Goal: Communication & Community: Answer question/provide support

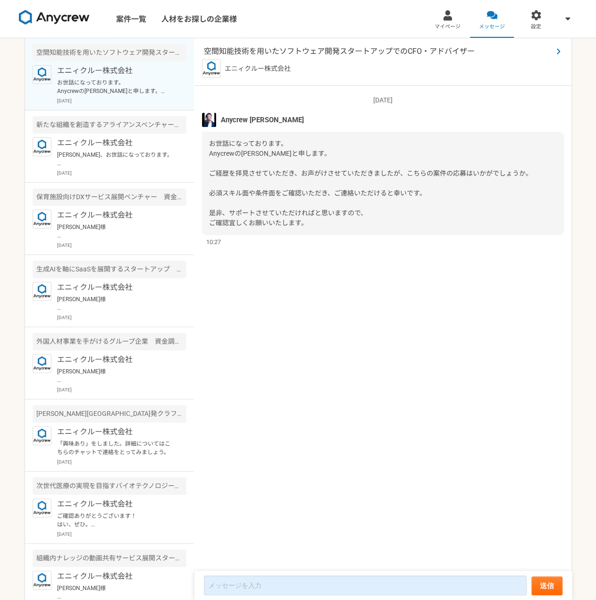
click at [265, 52] on span "空間知能技術を用いたソフトウェア開発スタートアップでのCFO・アドバイザー" at bounding box center [378, 51] width 349 height 11
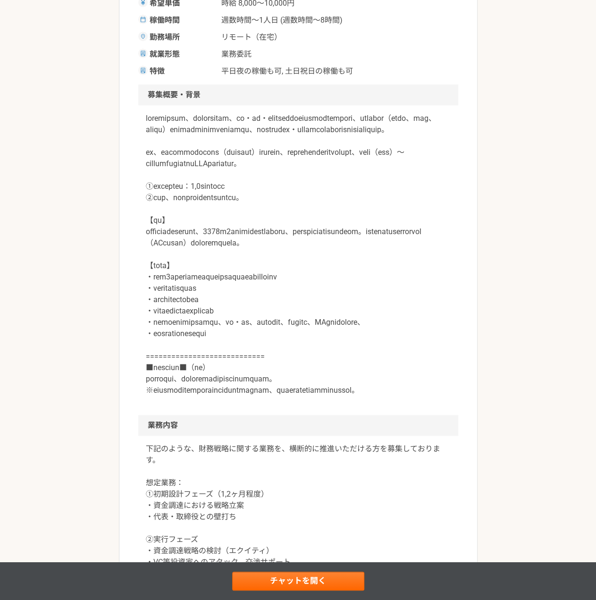
scroll to position [248, 0]
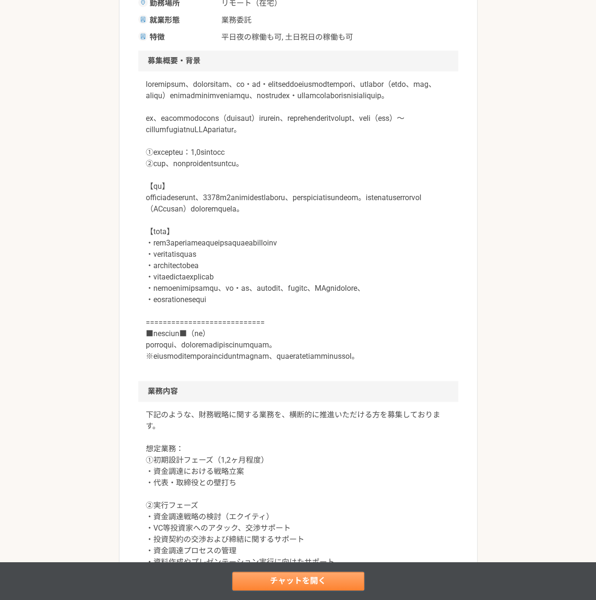
click at [320, 585] on link "チャットを開く" at bounding box center [298, 580] width 132 height 19
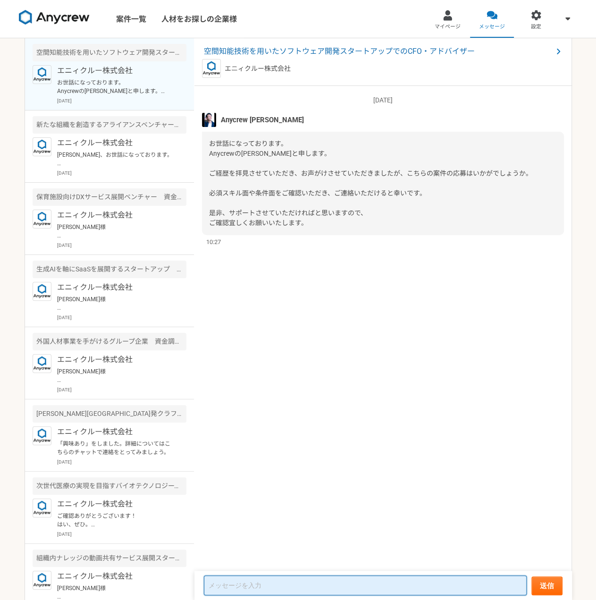
click at [346, 587] on textarea at bounding box center [365, 585] width 323 height 20
type textarea "さ"
click at [129, 161] on p "[PERSON_NAME]、お世話になっております。 7月はまず簡単なキャッチアップから…という事で、大きな動きはありませんでした。 先方キーマンとの対話から…" at bounding box center [115, 158] width 117 height 17
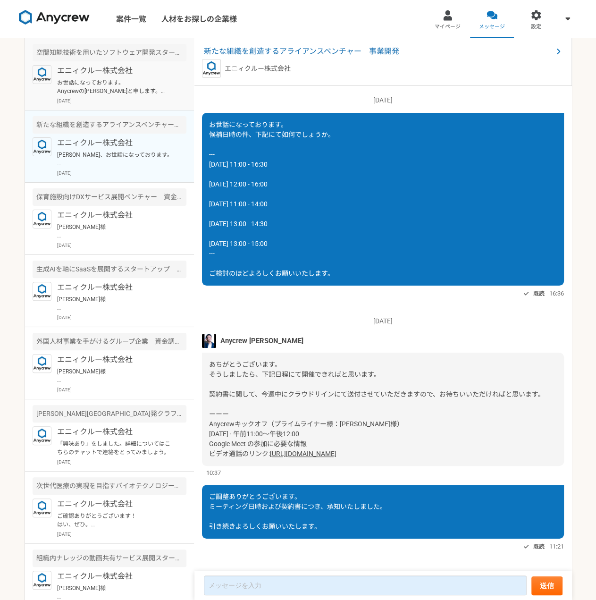
scroll to position [893, 0]
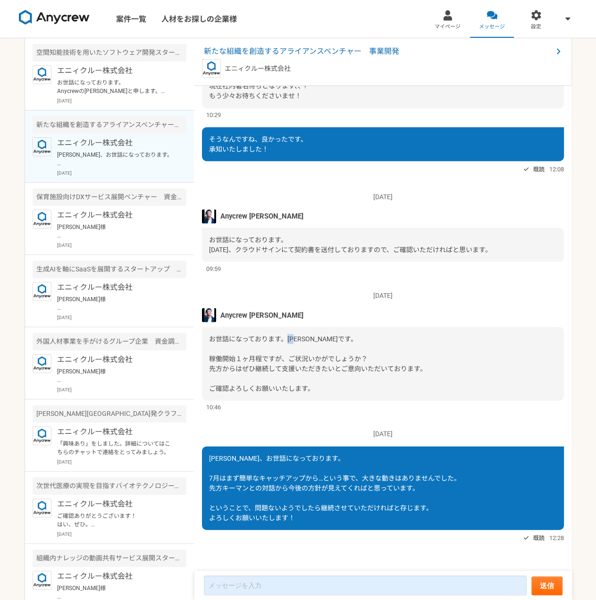
drag, startPoint x: 285, startPoint y: 340, endPoint x: 299, endPoint y: 340, distance: 14.2
click at [299, 340] on span "お世話になっております。[PERSON_NAME]です。 稼働開始１ヶ月程ですが、ご状況いかがでしょうか？ 先方からはぜひ継続して支援いただきたいとご意向いた…" at bounding box center [317, 362] width 217 height 57
copy span "[PERSON_NAME]"
click at [92, 86] on p "お世話になっております。 Anycrewの[PERSON_NAME]と申します。 ご経歴を拝見させていただき、お声がけさせていただきましたが、こちらの案件の応…" at bounding box center [115, 86] width 117 height 17
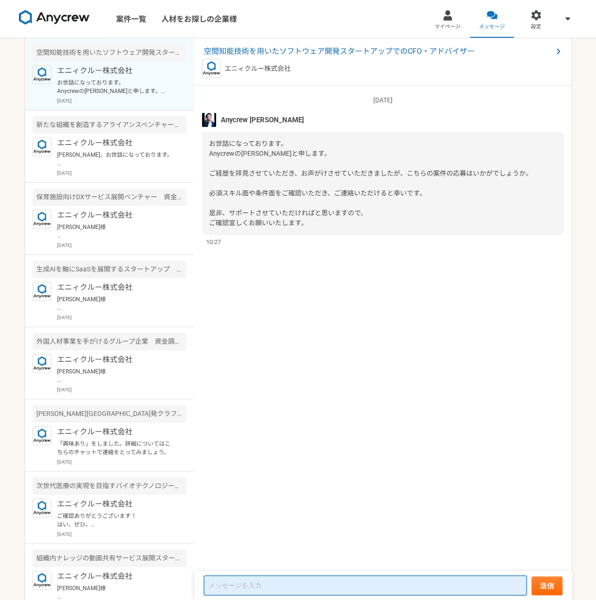
click at [367, 586] on textarea at bounding box center [365, 585] width 323 height 20
paste textarea "[PERSON_NAME]"
click at [90, 162] on p "[PERSON_NAME]、お世話になっております。 7月はまず簡単なキャッチアップから…という事で、大きな動きはありませんでした。 先方キーマンとの対話から…" at bounding box center [115, 158] width 117 height 17
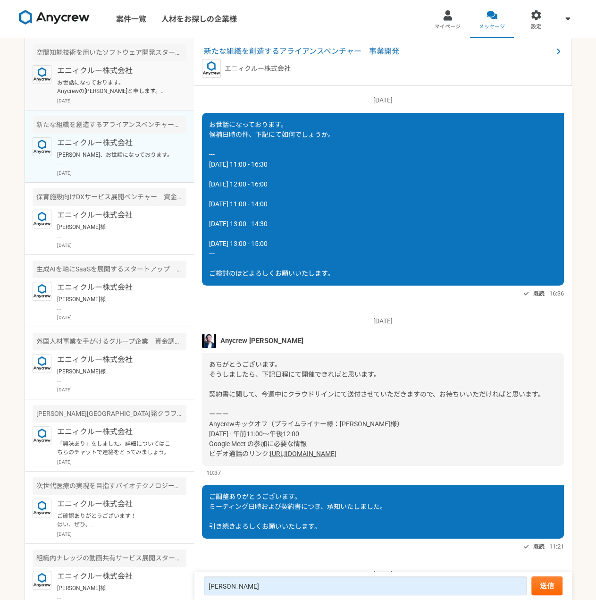
scroll to position [893, 0]
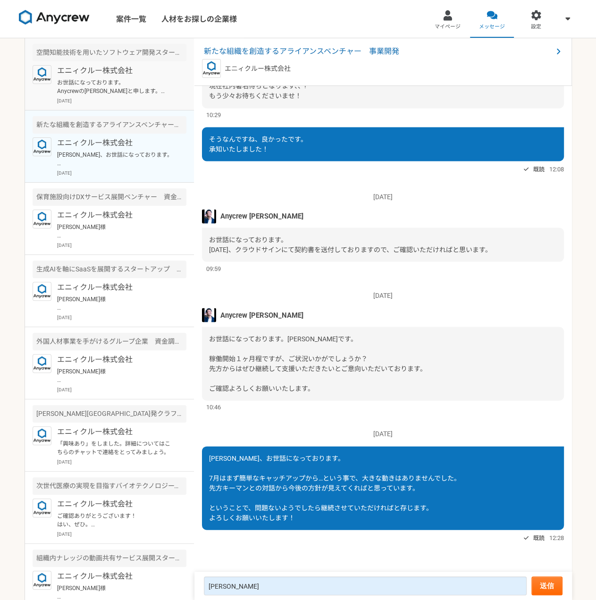
click at [102, 72] on p "エニィクルー株式会社" at bounding box center [115, 70] width 117 height 11
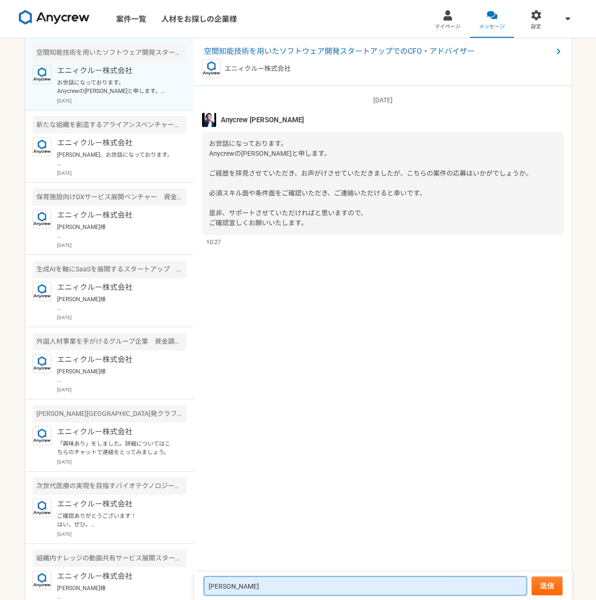
click at [352, 588] on textarea "[PERSON_NAME]" at bounding box center [365, 585] width 323 height 19
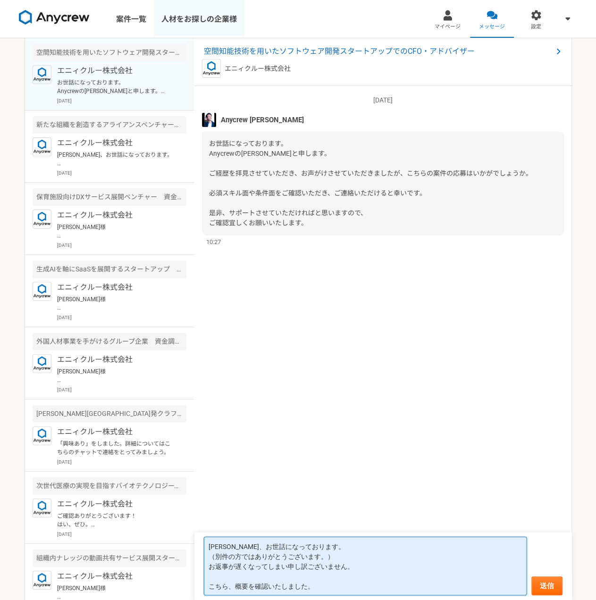
type textarea "[PERSON_NAME]、お世話になっております。 （別件の方ではありがとうございます。） お返事が遅くなってしまい申し訳ございません。 こちら、概要を確認…"
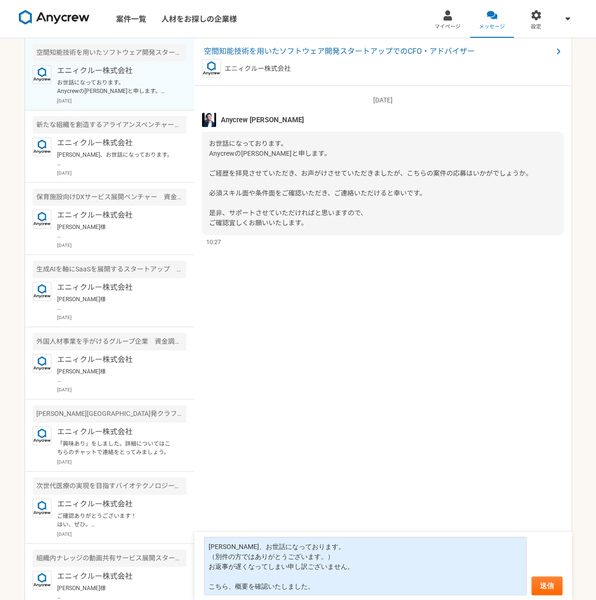
drag, startPoint x: 313, startPoint y: 49, endPoint x: 258, endPoint y: 285, distance: 242.8
click at [261, 295] on div "[DATE] [PERSON_NAME]になっております。 Anycrewの[PERSON_NAME]と申します。 ご経歴を拝見させていただき、お声がけさせて…" at bounding box center [382, 328] width 377 height 485
click at [354, 588] on textarea "[PERSON_NAME]、お世話になっております。 （別件の方ではありがとうございます。） お返事が遅くなってしまい申し訳ございません。 こちら、概要を確認…" at bounding box center [365, 565] width 323 height 59
click at [207, 545] on textarea "[PERSON_NAME]、お世話になっております。 （別件の方ではありがとうございます。） お返事が遅くなってしまい申し訳ございません。 こちら、概要を確認…" at bounding box center [365, 565] width 323 height 59
click at [317, 492] on div "[DATE] [PERSON_NAME]になっております。 Anycrewの[PERSON_NAME]と申します。 ご経歴を拝見させていただき、お声がけさせて…" at bounding box center [382, 328] width 377 height 485
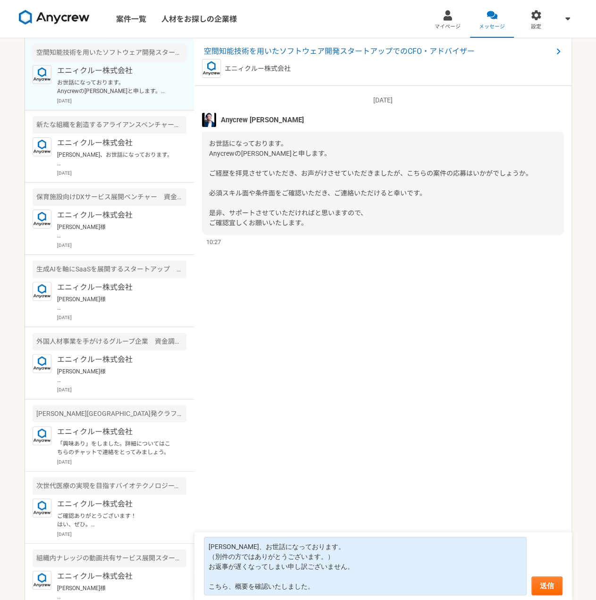
click at [334, 43] on div "空間知能技術を用いたソフトウェア開発スタートアップでのCFO・アドバイザー エニィクルー株式会社" at bounding box center [382, 62] width 377 height 48
click at [335, 50] on span "空間知能技術を用いたソフトウェア開発スタートアップでのCFO・アドバイザー" at bounding box center [378, 51] width 349 height 11
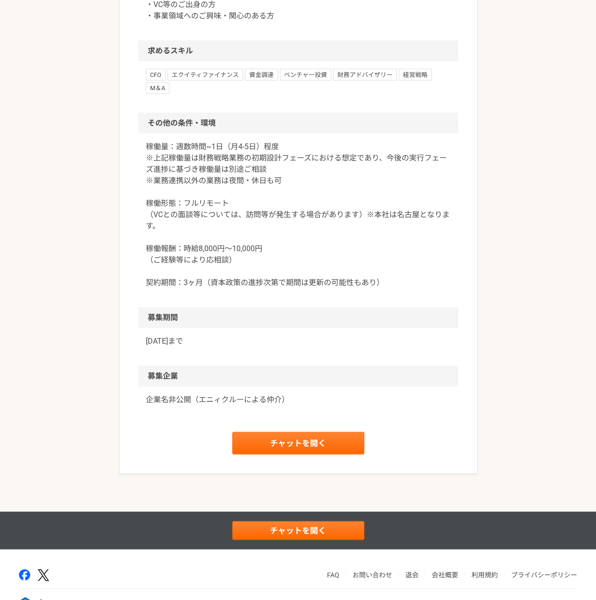
scroll to position [1003, 0]
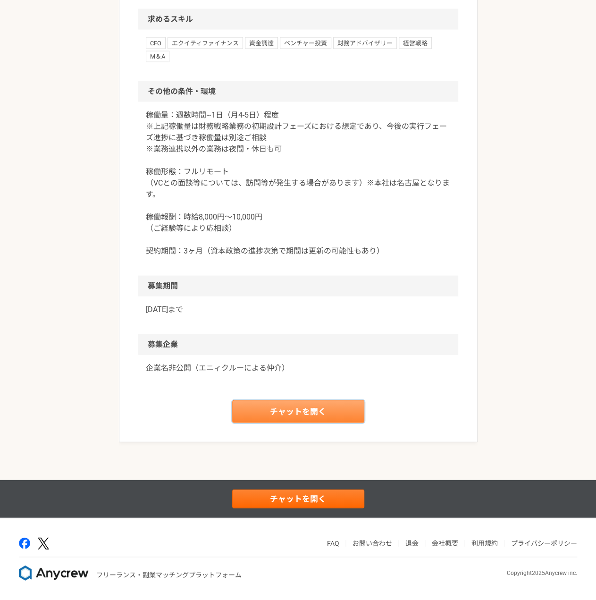
click at [301, 423] on link "チャットを開く" at bounding box center [298, 411] width 132 height 23
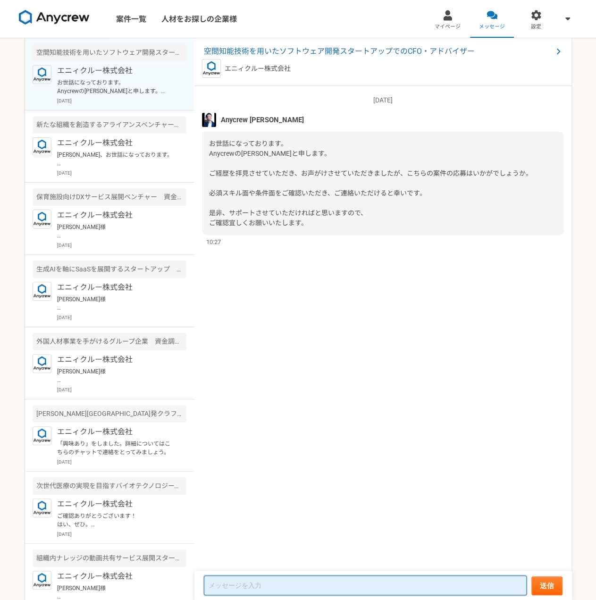
click at [281, 589] on textarea at bounding box center [365, 585] width 323 height 20
paste textarea "[PERSON_NAME]、お世話になっております。 （別件の方ではありがとうございます。） お返事が遅くなってしまい申し訳ございません。 こちら、概要を確認…"
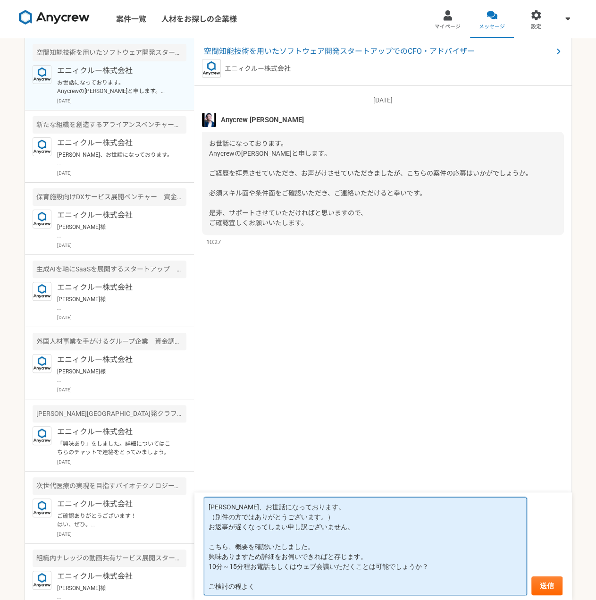
type textarea "[PERSON_NAME]、お世話になっております。 （別件の方ではありがとうございます。） お返事が遅くなってしまい申し訳ございません。 こちら、概要を確認…"
drag, startPoint x: 345, startPoint y: 584, endPoint x: 209, endPoint y: 492, distance: 164.0
click at [209, 492] on article "空間知能技術を用いたソフトウェア開発スタートアップでのCFO・アドバイザー エニィクルー株式会社 [DATE] Anycrew [PERSON_NAME]にな…" at bounding box center [382, 318] width 377 height 561
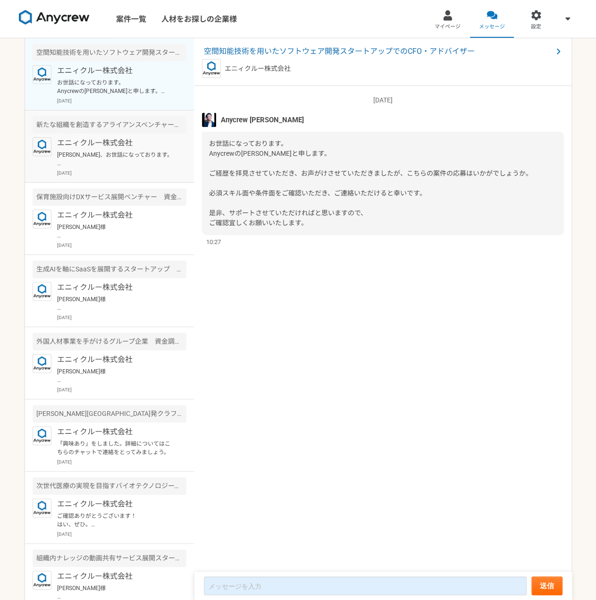
click at [125, 166] on p "[PERSON_NAME]、お世話になっております。 7月はまず簡単なキャッチアップから…という事で、大きな動きはありませんでした。 先方キーマンとの対話から…" at bounding box center [115, 158] width 117 height 17
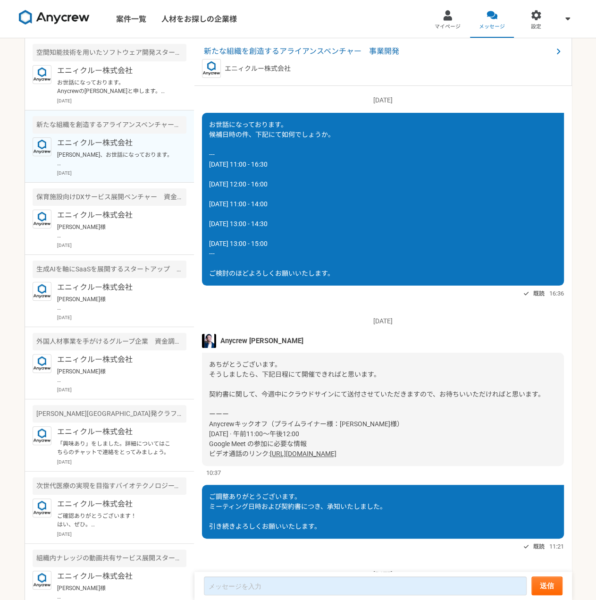
scroll to position [893, 0]
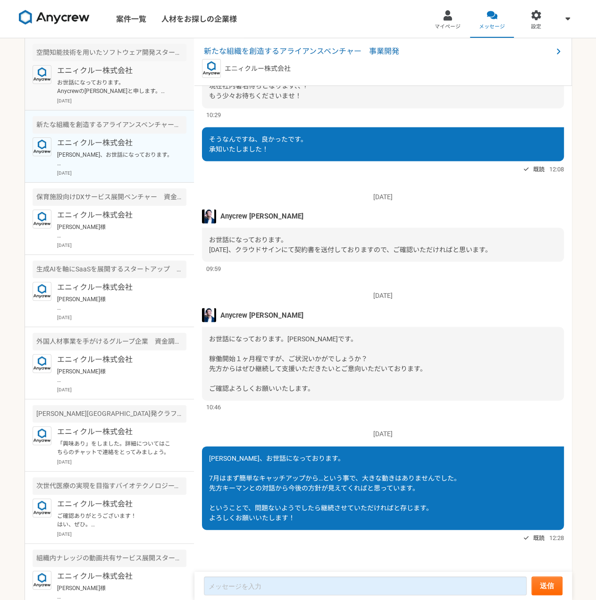
click at [117, 106] on article "空間知能技術を用いたソフトウェア開発スタートアップでのCFO・アドバイザー エニィクルー株式会社 お世話になっております。 Anycrewの[PERSON_N…" at bounding box center [109, 74] width 169 height 72
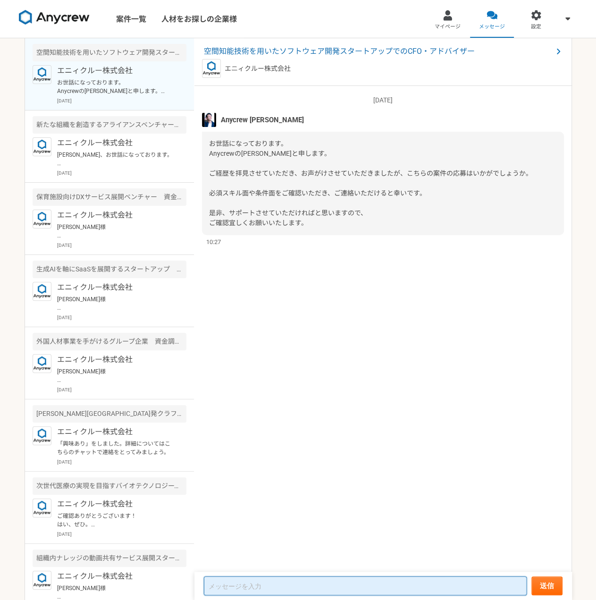
click at [289, 576] on textarea at bounding box center [365, 585] width 323 height 19
paste textarea "[PERSON_NAME]、お世話になっております。 （別件の方ではありがとうございます。） お返事が遅くなってしまい申し訳ございません。 こちら、概要を確認…"
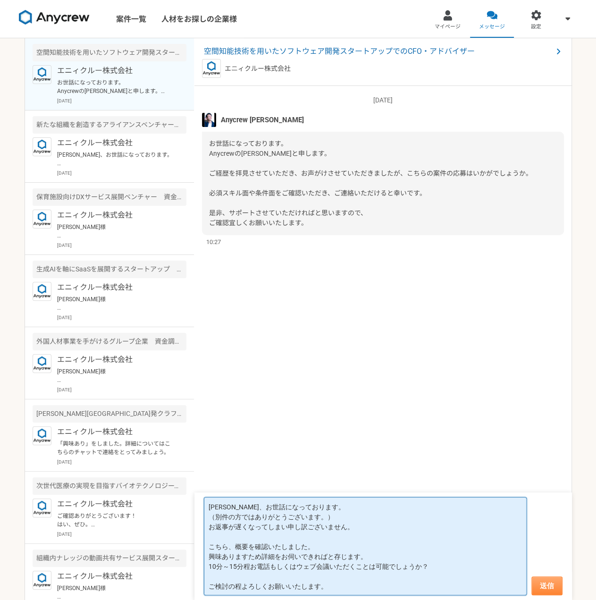
type textarea "[PERSON_NAME]、お世話になっております。 （別件の方ではありがとうございます。） お返事が遅くなってしまい申し訳ございません。 こちら、概要を確認…"
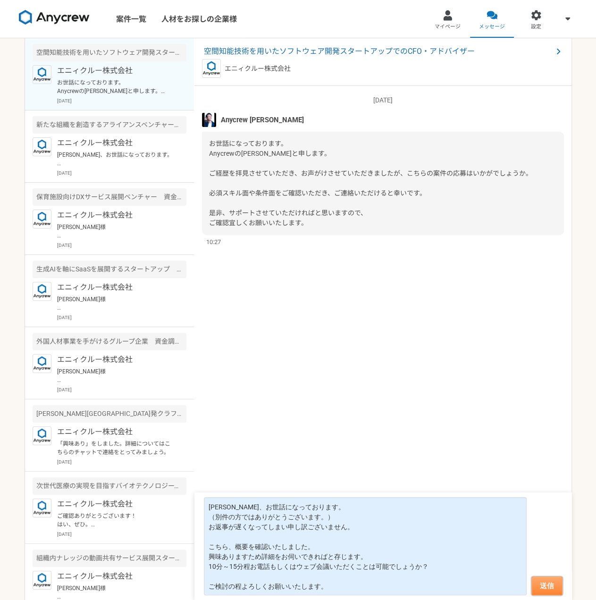
click at [543, 586] on button "送信" at bounding box center [546, 585] width 31 height 19
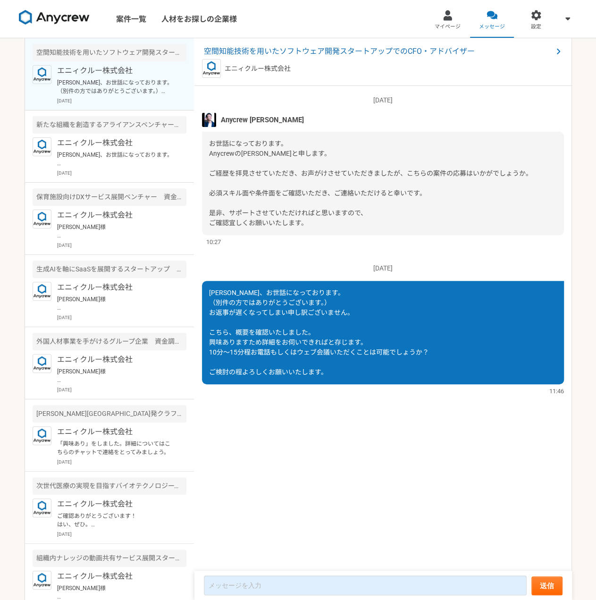
click at [288, 426] on div "[DATE] [PERSON_NAME]になっております。 Anycrewの[PERSON_NAME]と申します。 ご経歴を拝見させていただき、お声がけさせて…" at bounding box center [382, 328] width 377 height 485
click at [357, 54] on span "空間知能技術を用いたソフトウェア開発スタートアップでのCFO・アドバイザー" at bounding box center [378, 51] width 349 height 11
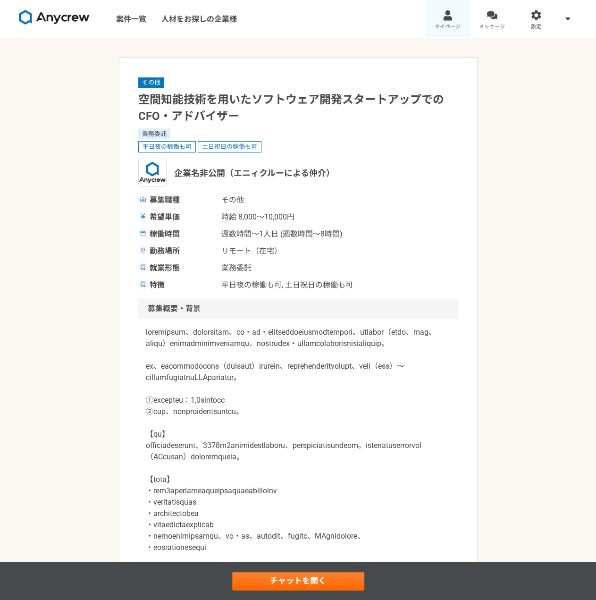
click at [441, 17] on link "マイページ" at bounding box center [448, 19] width 44 height 38
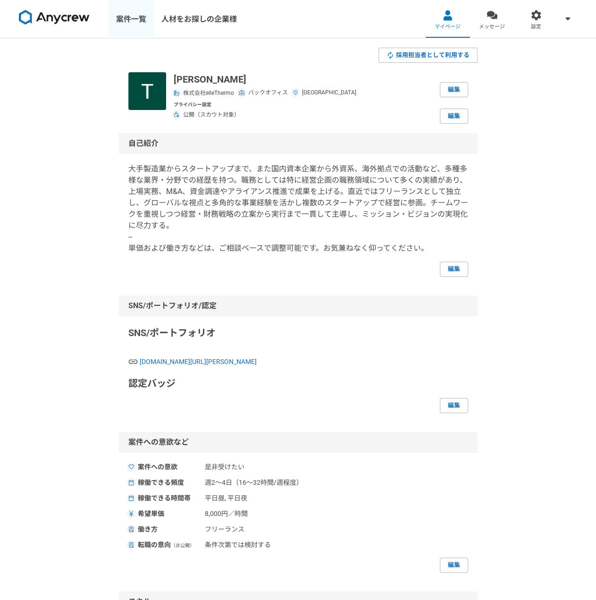
click at [122, 17] on link "案件一覧" at bounding box center [131, 19] width 45 height 38
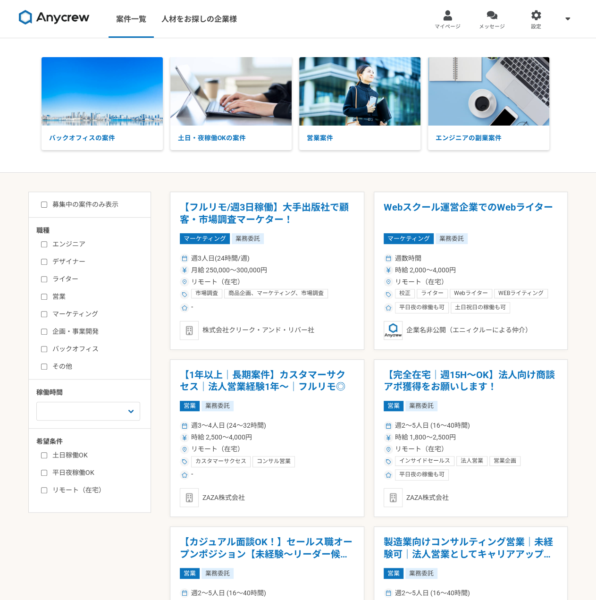
click at [59, 346] on label "バックオフィス" at bounding box center [95, 349] width 109 height 10
click at [47, 346] on input "バックオフィス" at bounding box center [44, 349] width 6 height 6
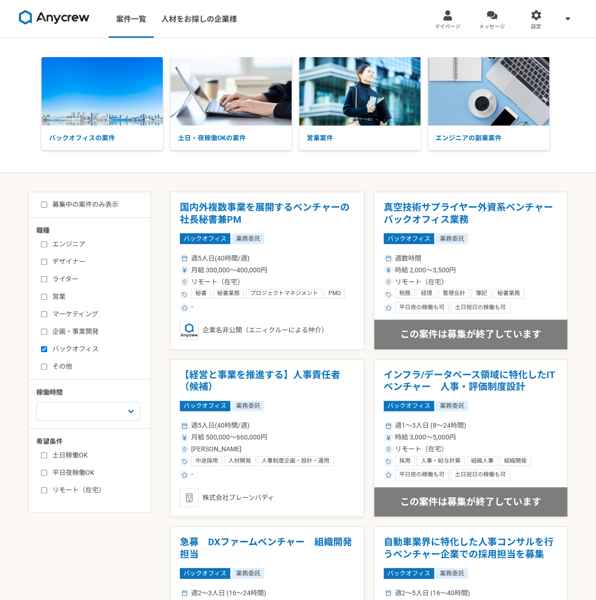
click at [77, 346] on label "バックオフィス" at bounding box center [95, 349] width 109 height 10
click at [47, 346] on input "バックオフィス" at bounding box center [44, 349] width 6 height 6
checkbox input "false"
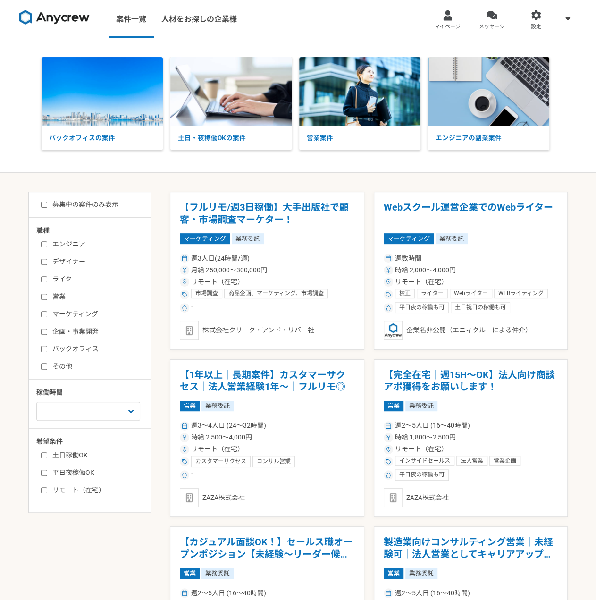
click at [64, 335] on label "企画・事業開発" at bounding box center [95, 331] width 109 height 10
click at [47, 334] on input "企画・事業開発" at bounding box center [44, 331] width 6 height 6
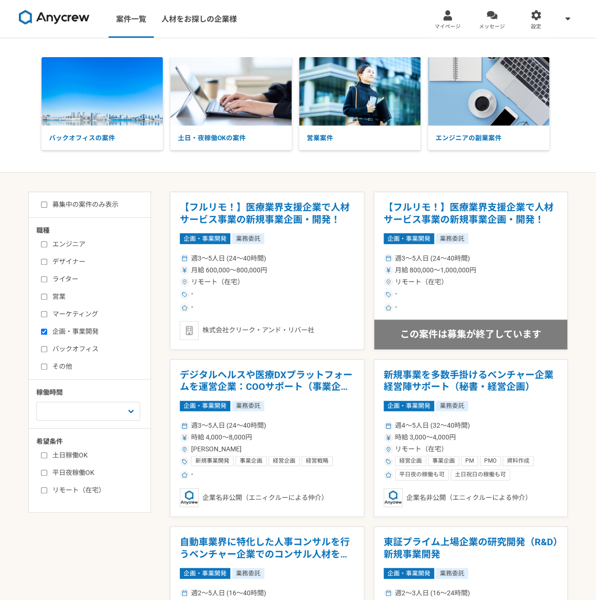
click at [64, 335] on label "企画・事業開発" at bounding box center [95, 331] width 109 height 10
click at [47, 334] on input "企画・事業開発" at bounding box center [44, 331] width 6 height 6
checkbox input "false"
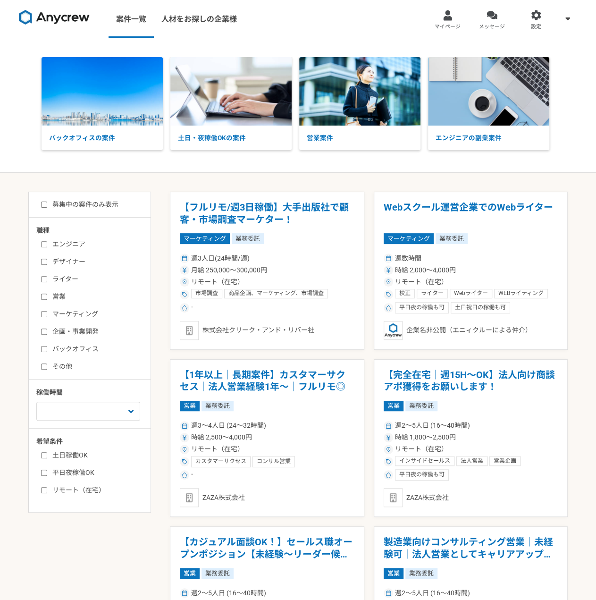
click at [58, 370] on label "その他" at bounding box center [95, 366] width 109 height 10
click at [47, 369] on input "その他" at bounding box center [44, 366] width 6 height 6
checkbox input "true"
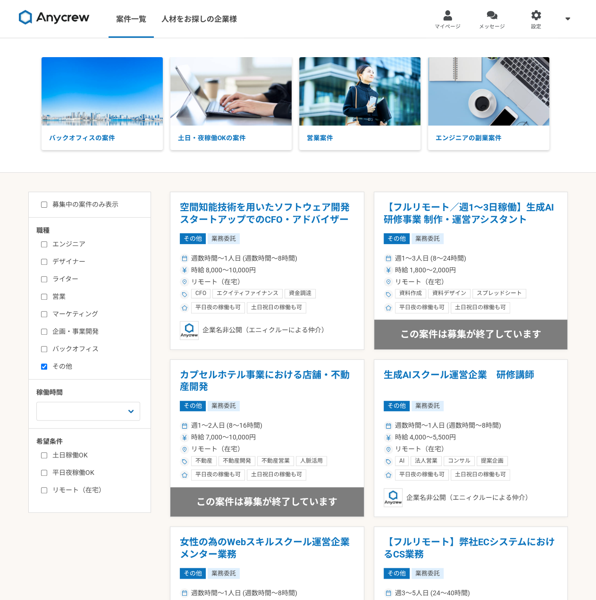
click at [60, 30] on link at bounding box center [54, 19] width 78 height 26
